Goal: Go to known website: Access a specific website the user already knows

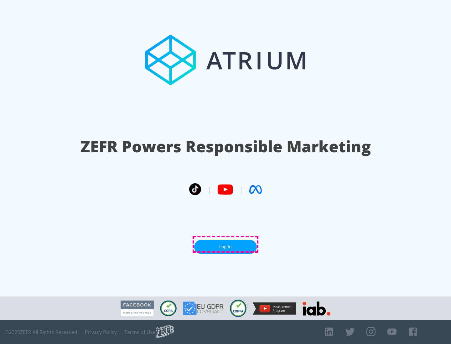
click at [225, 245] on link "Log In" at bounding box center [225, 247] width 63 height 14
